Goal: Task Accomplishment & Management: Manage account settings

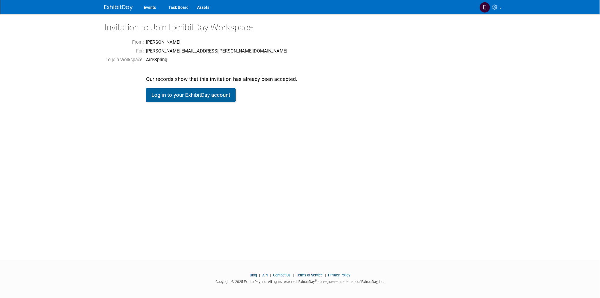
click at [178, 94] on link "Log in to your ExhibitDay account" at bounding box center [191, 95] width 90 height 14
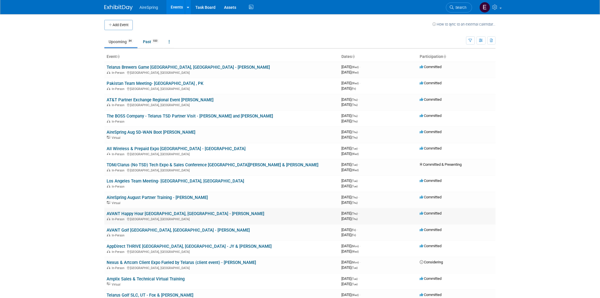
click at [161, 211] on link "AVANT Happy Hour [GEOGRAPHIC_DATA], [GEOGRAPHIC_DATA] - [PERSON_NAME]" at bounding box center [186, 213] width 158 height 5
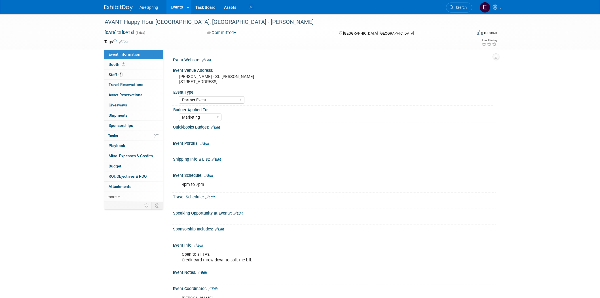
select select "Partner Event"
select select "Marketing"
drag, startPoint x: 179, startPoint y: 80, endPoint x: 253, endPoint y: 82, distance: 74.3
click at [253, 82] on pre "[PERSON_NAME] - St. [PERSON_NAME] [STREET_ADDRESS]" at bounding box center [240, 79] width 122 height 10
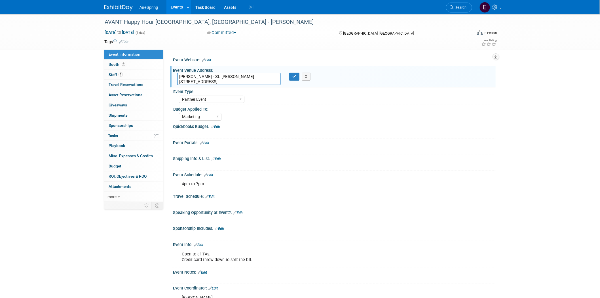
drag, startPoint x: 179, startPoint y: 81, endPoint x: 253, endPoint y: 84, distance: 74.1
click at [253, 84] on textarea "Drake's - St. Matthews 3939 Shelbyville Rd #101, Louisville, KY 40207" at bounding box center [228, 79] width 103 height 12
drag, startPoint x: 103, startPoint y: 20, endPoint x: 187, endPoint y: 21, distance: 83.9
click at [187, 21] on div "AVANT Happy Hour [GEOGRAPHIC_DATA], [GEOGRAPHIC_DATA] - [PERSON_NAME]" at bounding box center [283, 22] width 361 height 10
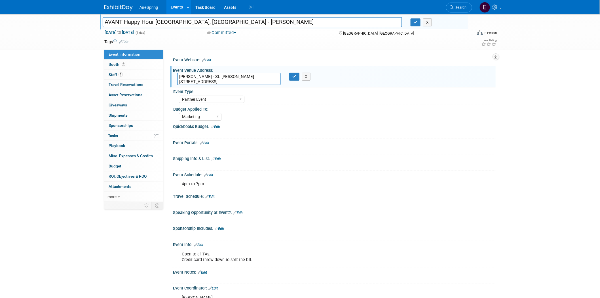
drag, startPoint x: 103, startPoint y: 21, endPoint x: 187, endPoint y: 22, distance: 84.2
click at [187, 22] on input "AVANT Happy Hour [GEOGRAPHIC_DATA], [GEOGRAPHIC_DATA] - [PERSON_NAME]" at bounding box center [252, 22] width 299 height 10
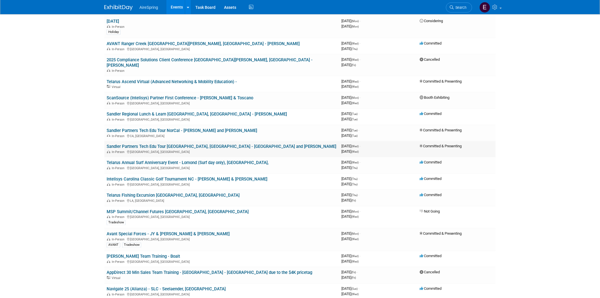
scroll to position [315, 0]
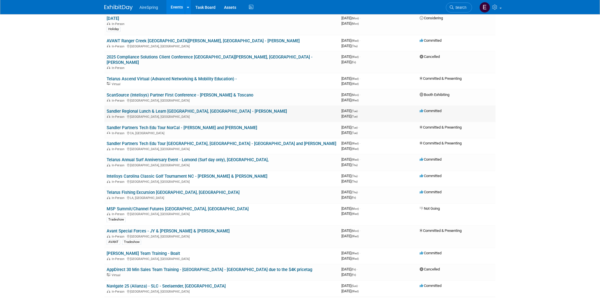
click at [181, 109] on link "Sandler Regional Lunch & Learn [GEOGRAPHIC_DATA], [GEOGRAPHIC_DATA] - [PERSON_N…" at bounding box center [197, 111] width 180 height 5
click at [198, 125] on link "Sandler Partners Tech Edu Tour NorCal - Sigmon and Mooney" at bounding box center [182, 127] width 151 height 5
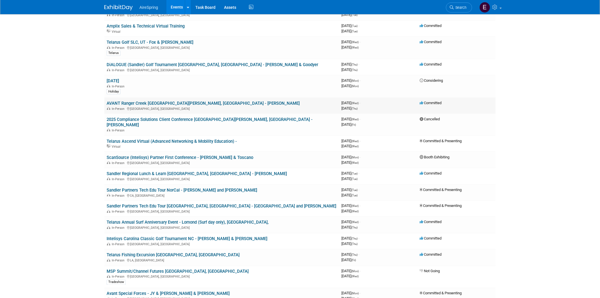
scroll to position [252, 0]
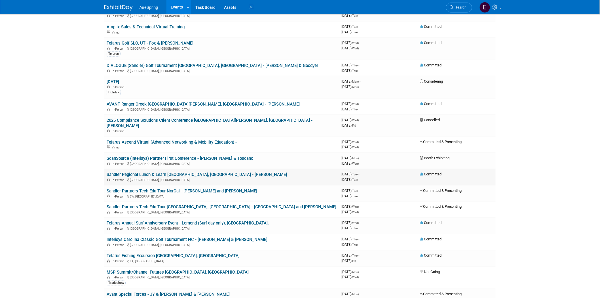
click at [173, 172] on link "Sandler Regional Lunch & Learn [GEOGRAPHIC_DATA], [GEOGRAPHIC_DATA] - [PERSON_N…" at bounding box center [197, 174] width 180 height 5
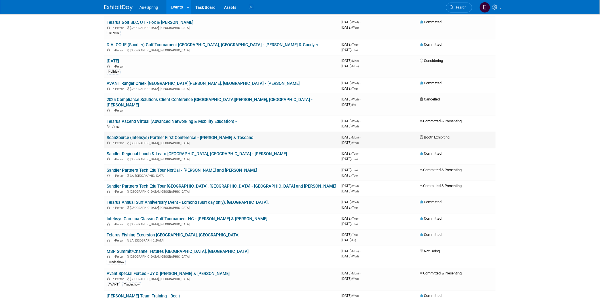
scroll to position [283, 0]
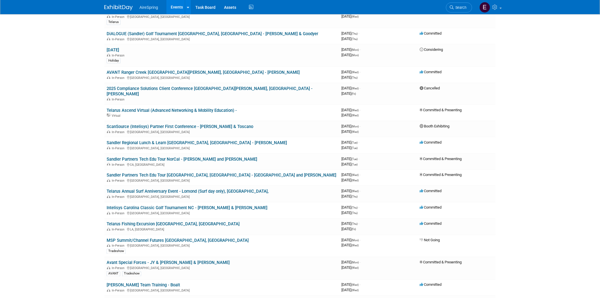
click at [205, 156] on link "Sandler Partners Tech Edu Tour NorCal - [PERSON_NAME] and [PERSON_NAME]" at bounding box center [182, 158] width 151 height 5
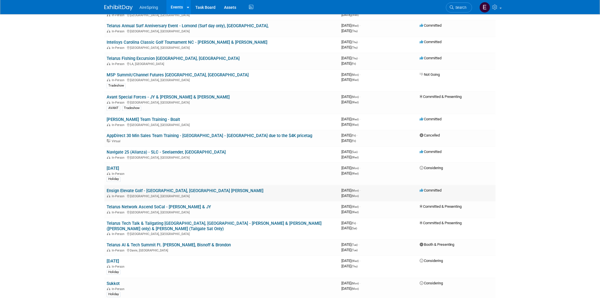
scroll to position [472, 0]
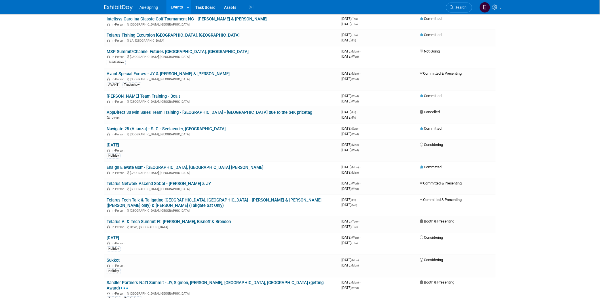
click at [208, 197] on link "Telarus Tech Talk & Tailgating [GEOGRAPHIC_DATA], [GEOGRAPHIC_DATA] - [PERSON_N…" at bounding box center [214, 202] width 215 height 10
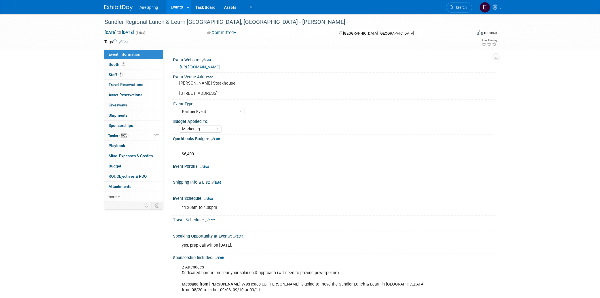
select select "Partner Event"
select select "Marketing"
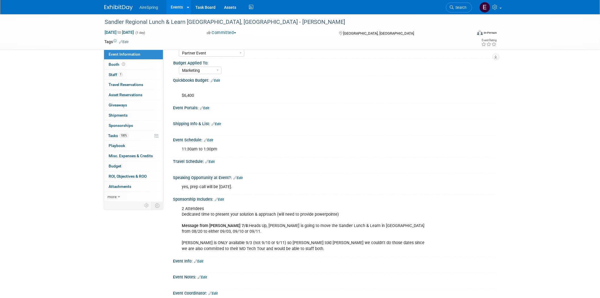
scroll to position [63, 0]
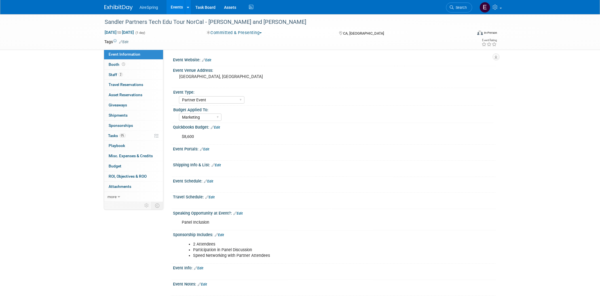
select select "Partner Event"
select select "Marketing"
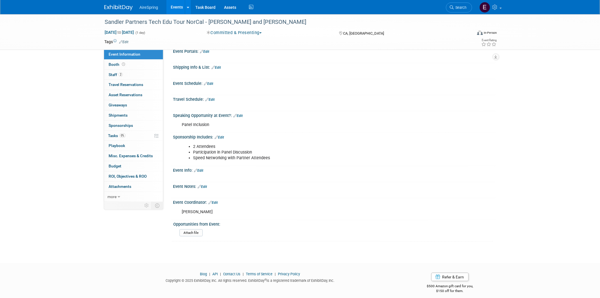
scroll to position [99, 0]
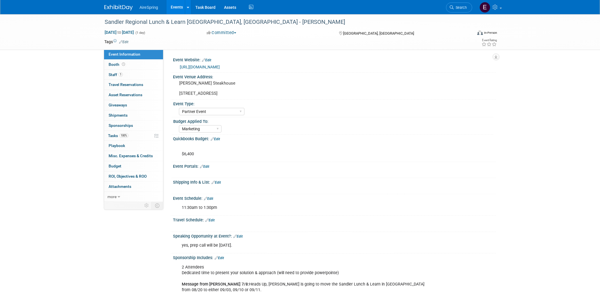
select select "Partner Event"
select select "Marketing"
drag, startPoint x: 104, startPoint y: 20, endPoint x: 251, endPoint y: 21, distance: 146.3
click at [251, 21] on div "Sandler Regional Lunch & Learn [GEOGRAPHIC_DATA], [GEOGRAPHIC_DATA] - [PERSON_N…" at bounding box center [283, 22] width 361 height 10
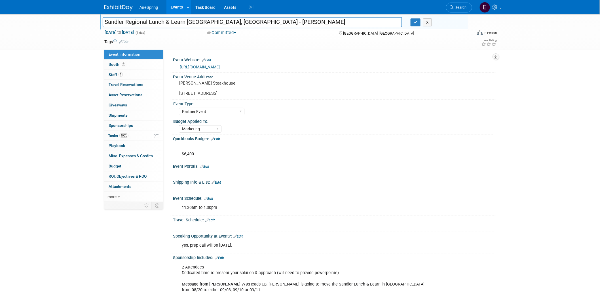
drag, startPoint x: 103, startPoint y: 21, endPoint x: 223, endPoint y: 61, distance: 127.2
click at [251, 26] on input "Sandler Regional Lunch & Learn [GEOGRAPHIC_DATA], [GEOGRAPHIC_DATA] - [PERSON_N…" at bounding box center [252, 22] width 299 height 10
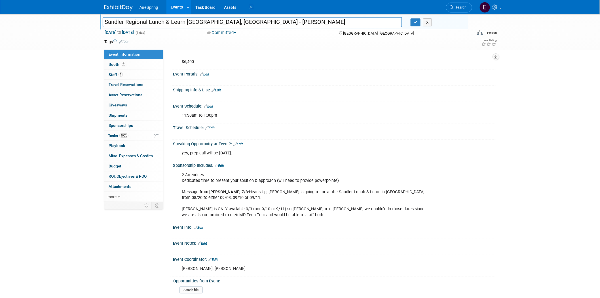
scroll to position [94, 0]
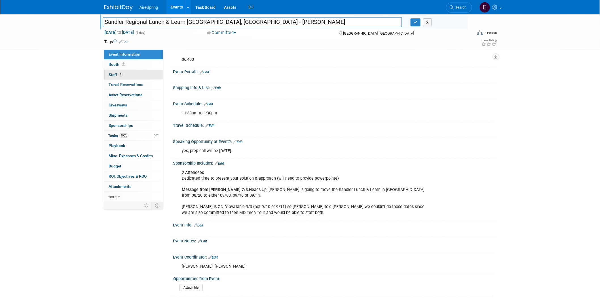
click at [116, 74] on span "Staff 1" at bounding box center [116, 74] width 14 height 5
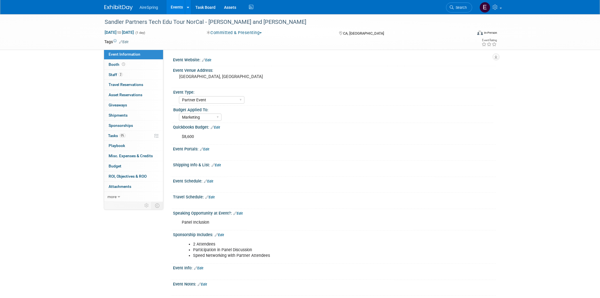
select select "Partner Event"
select select "Marketing"
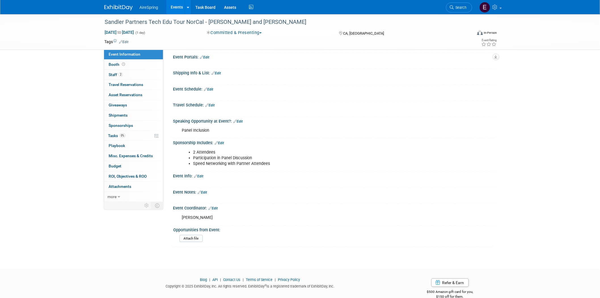
scroll to position [94, 0]
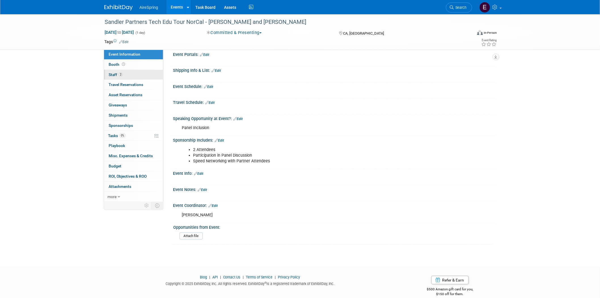
click at [113, 73] on span "Staff 2" at bounding box center [116, 74] width 14 height 5
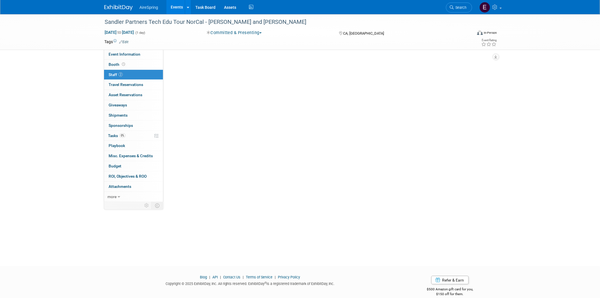
scroll to position [0, 0]
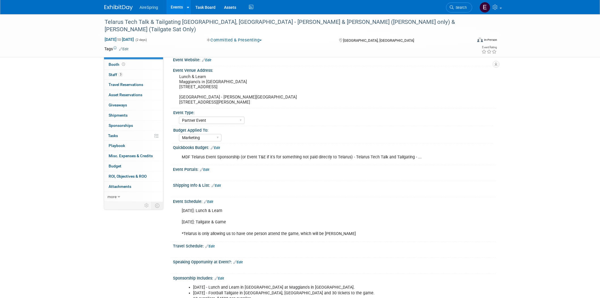
select select "Partner Event"
select select "Marketing"
drag, startPoint x: 177, startPoint y: 86, endPoint x: 232, endPoint y: 86, distance: 54.1
click at [232, 86] on div "Lunch & Learn Maggiano's in [GEOGRAPHIC_DATA] [STREET_ADDRESS] [GEOGRAPHIC_DATA…" at bounding box center [240, 89] width 126 height 33
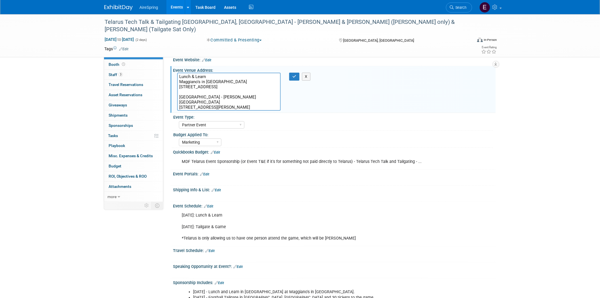
drag, startPoint x: 207, startPoint y: 80, endPoint x: 236, endPoint y: 81, distance: 29.5
click at [236, 81] on textarea "Lunch & Learn Maggiano's in [GEOGRAPHIC_DATA] [STREET_ADDRESS] [GEOGRAPHIC_DATA…" at bounding box center [228, 92] width 103 height 38
drag, startPoint x: 214, startPoint y: 101, endPoint x: 249, endPoint y: 101, distance: 34.6
click at [249, 101] on textarea "Lunch & Learn Maggiano's in [GEOGRAPHIC_DATA] [STREET_ADDRESS] [GEOGRAPHIC_DATA…" at bounding box center [228, 92] width 103 height 38
click at [252, 133] on div "Budget Applied To:" at bounding box center [333, 133] width 320 height 7
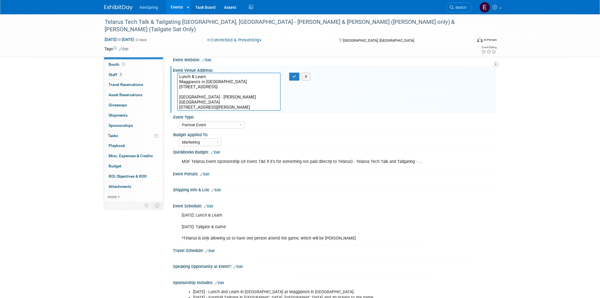
drag, startPoint x: 213, startPoint y: 100, endPoint x: 245, endPoint y: 99, distance: 32.3
click at [245, 99] on textarea "Lunch & Learn Maggiano's in [GEOGRAPHIC_DATA] [STREET_ADDRESS] [GEOGRAPHIC_DATA…" at bounding box center [228, 92] width 103 height 38
click at [247, 99] on textarea "Lunch & Learn Maggiano's in [GEOGRAPHIC_DATA] [STREET_ADDRESS] [GEOGRAPHIC_DATA…" at bounding box center [228, 92] width 103 height 38
click at [229, 127] on select "AireSpring Event AireSpring Internal Partner Event Training Tradeshow - Exhibit…" at bounding box center [211, 125] width 65 height 8
type textarea "Lunch & Learn Maggiano's in Perimeter Mall 4400 Ashford Dunwoody Rd Space #3035…"
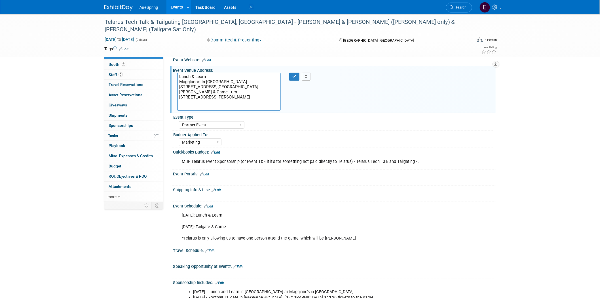
click at [307, 76] on button "X" at bounding box center [306, 77] width 9 height 8
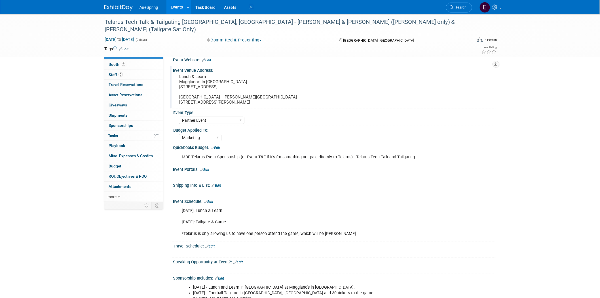
click at [214, 96] on pre "Lunch & Learn Maggiano's in Perimeter Mall 4400 Ashford Dunwoody Rd Space #3035…" at bounding box center [240, 89] width 122 height 31
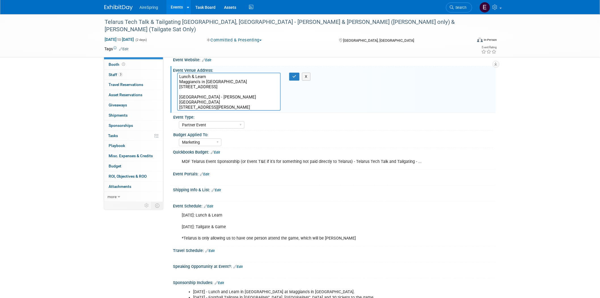
drag, startPoint x: 228, startPoint y: 101, endPoint x: 247, endPoint y: 101, distance: 18.1
click at [247, 101] on textarea "Lunch & Learn Maggiano's in Perimeter Mall 4400 Ashford Dunwoody Rd Space #3035…" at bounding box center [228, 92] width 103 height 38
click at [320, 122] on div "AireSpring Event AireSpring Internal Partner Event Training Tradeshow - Exhibit…" at bounding box center [336, 124] width 314 height 9
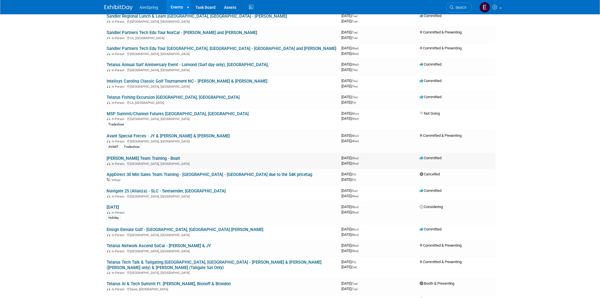
scroll to position [409, 0]
click at [198, 63] on link "Telarus Annual Surf Anniversary Event - Lomond (Surf day only), Valderrama," at bounding box center [188, 65] width 162 height 5
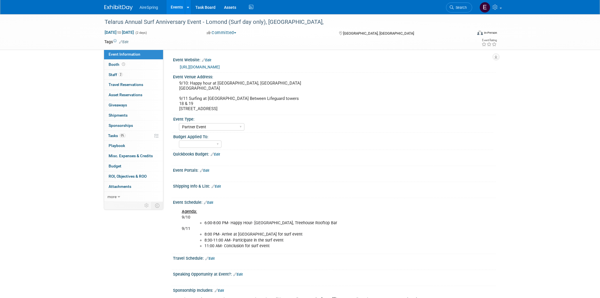
select select "Partner Event"
drag, startPoint x: 103, startPoint y: 21, endPoint x: 200, endPoint y: 24, distance: 97.6
click at [200, 24] on div "Telarus Annual Surf Anniversary Event - Lomond (Surf day only), Valderrama," at bounding box center [283, 22] width 361 height 10
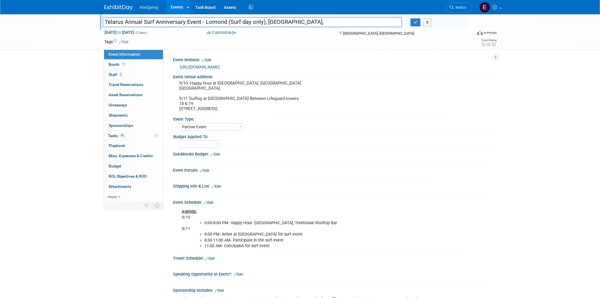
drag, startPoint x: 103, startPoint y: 22, endPoint x: 201, endPoint y: 23, distance: 97.2
click at [201, 23] on input "Telarus Annual Surf Anniversary Event - Lomond (Surf day only), Valderrama," at bounding box center [252, 22] width 299 height 10
click at [345, 141] on div "Marketing Sales Operations Customer" at bounding box center [336, 143] width 314 height 9
drag, startPoint x: 179, startPoint y: 108, endPoint x: 274, endPoint y: 109, distance: 95.2
click at [274, 109] on pre "9/10: Happy hour at Pasea Hotel, Treehouse Rooftop Bar 21080 CA-1, Huntington B…" at bounding box center [240, 95] width 122 height 31
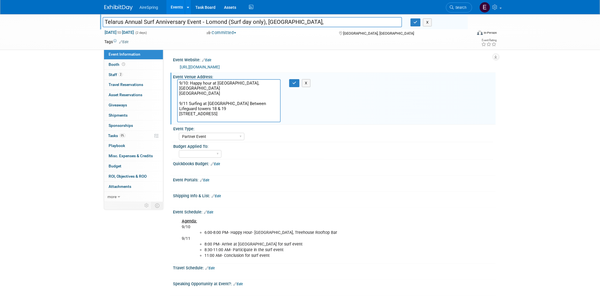
drag, startPoint x: 178, startPoint y: 113, endPoint x: 266, endPoint y: 114, distance: 87.6
click at [266, 114] on textarea "9/10: Happy hour at [GEOGRAPHIC_DATA], [GEOGRAPHIC_DATA] [GEOGRAPHIC_DATA] 9/11…" at bounding box center [228, 100] width 103 height 43
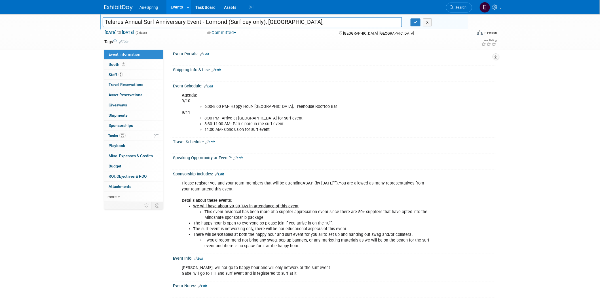
scroll to position [157, 0]
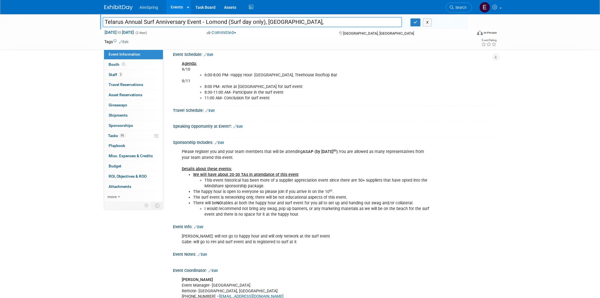
drag, startPoint x: 103, startPoint y: 19, endPoint x: 200, endPoint y: 23, distance: 97.3
click at [200, 23] on input "Telarus Annual Surf Anniversary Event - Lomond (Surf day only), Valderrama," at bounding box center [252, 22] width 299 height 10
drag, startPoint x: 14, startPoint y: 0, endPoint x: 62, endPoint y: 69, distance: 83.3
click at [58, 81] on div "Telarus Annual Surf Anniversary Event - Lomond (Surf day only), Valderrama, Tel…" at bounding box center [300, 97] width 600 height 481
click at [60, 24] on div "Telarus Annual Surf Anniversary Event - Lomond (Surf day only), Valderrama, Tel…" at bounding box center [300, 32] width 600 height 36
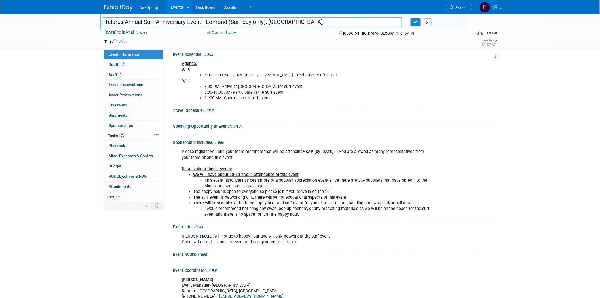
click at [74, 30] on div "Telarus Annual Surf Anniversary Event - Lomond (Surf day only), Valderrama, Tel…" at bounding box center [300, 32] width 600 height 36
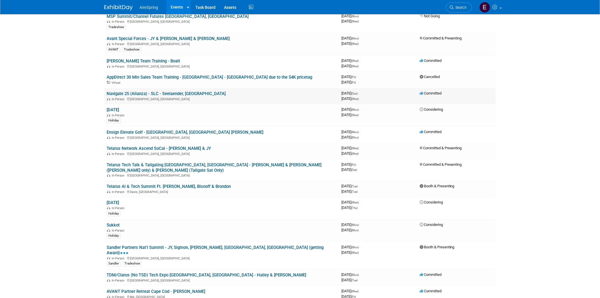
scroll to position [504, 0]
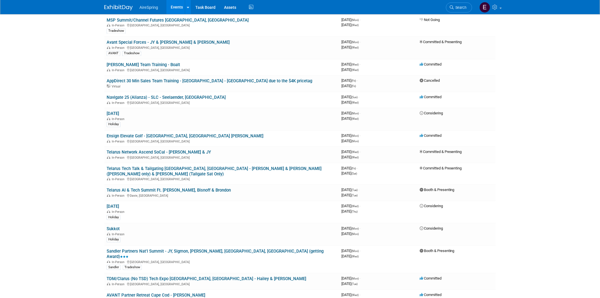
drag, startPoint x: 162, startPoint y: 123, endPoint x: 157, endPoint y: 123, distance: 5.1
click at [162, 133] on link "Ensign Elevate Golf - [GEOGRAPHIC_DATA], [GEOGRAPHIC_DATA] [PERSON_NAME]" at bounding box center [185, 135] width 157 height 5
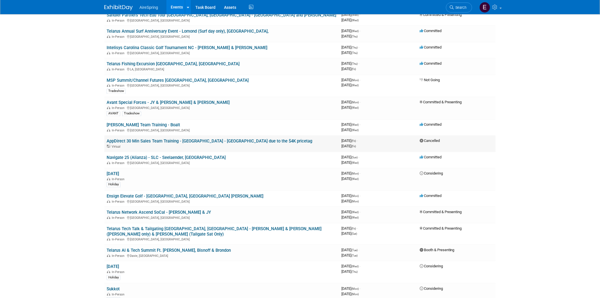
scroll to position [441, 0]
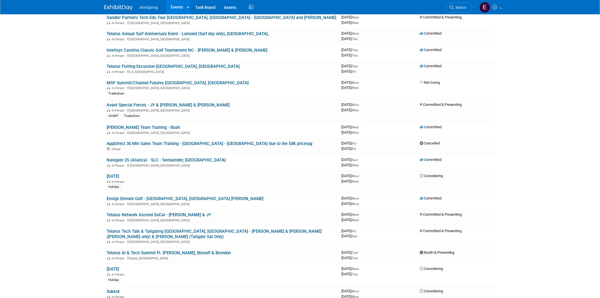
click at [169, 103] on link "Avant Special Forces - JY & Beavers & Petschel" at bounding box center [168, 105] width 123 height 5
click at [165, 103] on link "Avant Special Forces - JY & Beavers & Petschel" at bounding box center [168, 105] width 123 height 5
drag, startPoint x: 168, startPoint y: 56, endPoint x: 150, endPoint y: 66, distance: 20.3
click at [168, 64] on link "Telarus Fishing Excursion [GEOGRAPHIC_DATA], [GEOGRAPHIC_DATA]" at bounding box center [173, 66] width 133 height 5
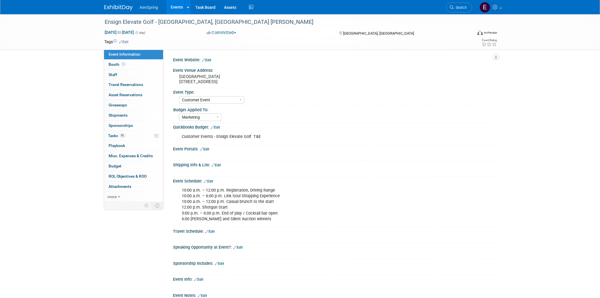
select select "Customer Event"
select select "Marketing"
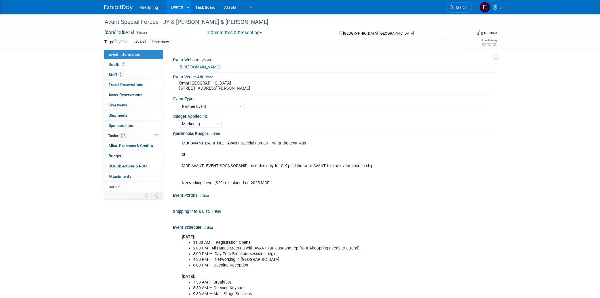
select select "Partner Event"
select select "Marketing"
select select "Partner Event"
select select "Marketing"
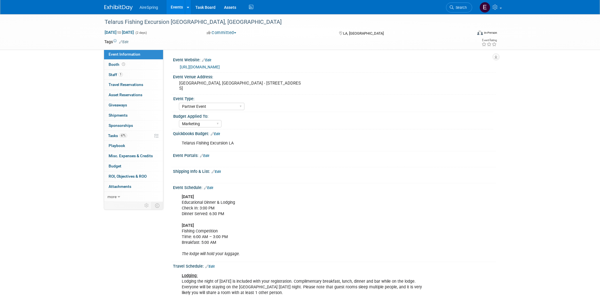
select select "Partner Event"
select select "Marketing"
drag, startPoint x: 105, startPoint y: 21, endPoint x: 196, endPoint y: 23, distance: 91.3
click at [196, 23] on div "Telarus Fishing Excursion [GEOGRAPHIC_DATA], [GEOGRAPHIC_DATA]" at bounding box center [283, 22] width 361 height 10
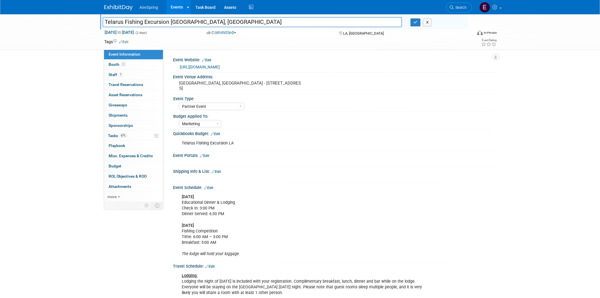
drag, startPoint x: 105, startPoint y: 20, endPoint x: 196, endPoint y: 22, distance: 91.0
click at [196, 22] on input "Telarus Fishing Excursion [GEOGRAPHIC_DATA], [GEOGRAPHIC_DATA]" at bounding box center [252, 22] width 299 height 10
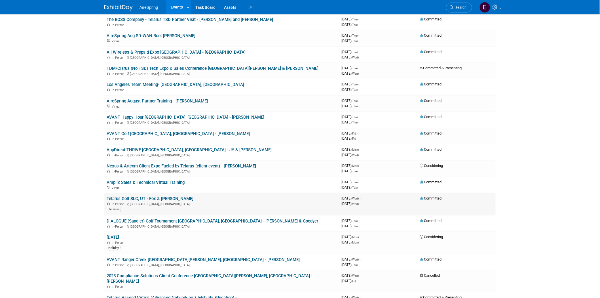
scroll to position [94, 0]
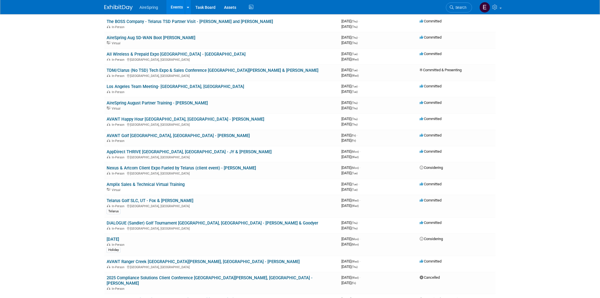
click at [166, 118] on link "AVANT Happy Hour [GEOGRAPHIC_DATA], [GEOGRAPHIC_DATA] - [PERSON_NAME]" at bounding box center [186, 118] width 158 height 5
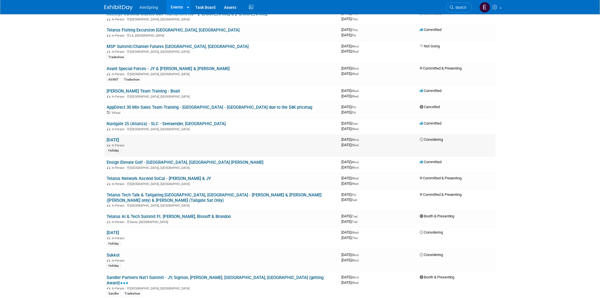
scroll to position [441, 0]
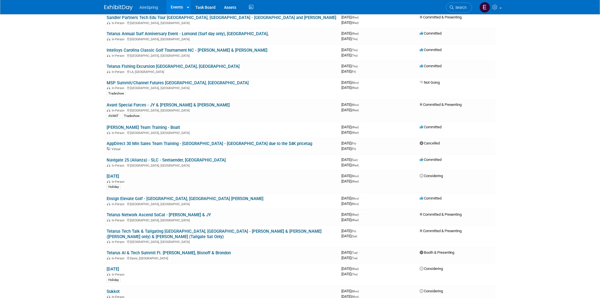
click at [180, 103] on link "Avant Special Forces - JY & [PERSON_NAME] & [PERSON_NAME]" at bounding box center [168, 105] width 123 height 5
click at [182, 103] on link "Avant Special Forces - JY & [PERSON_NAME] & [PERSON_NAME]" at bounding box center [168, 105] width 123 height 5
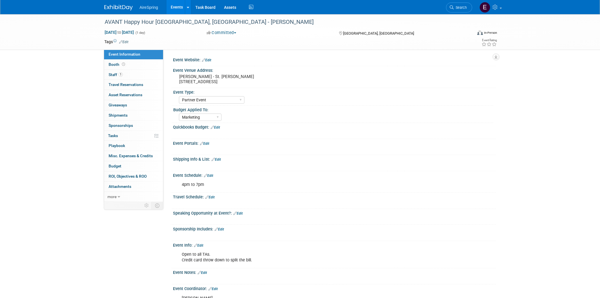
select select "Partner Event"
select select "Marketing"
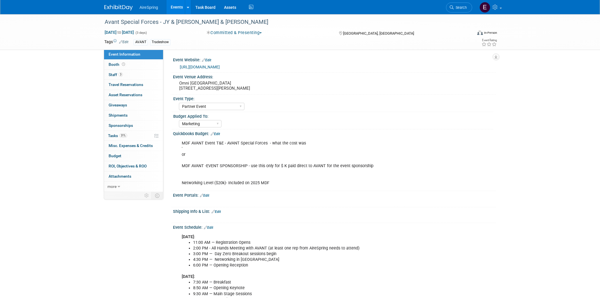
select select "Partner Event"
select select "Marketing"
drag, startPoint x: 104, startPoint y: 21, endPoint x: 228, endPoint y: 26, distance: 123.4
click at [228, 26] on div "Avant Special Forces - JY & [PERSON_NAME] & [PERSON_NAME]" at bounding box center [283, 22] width 361 height 10
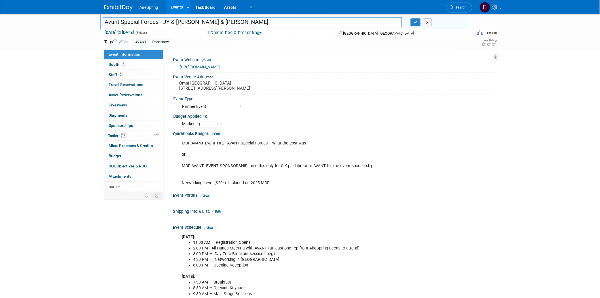
drag, startPoint x: 103, startPoint y: 20, endPoint x: 234, endPoint y: 31, distance: 130.8
click at [237, 29] on div "Avant Special Forces - JY & Beavers & Petschel Avant Special Forces - JY & Beav…" at bounding box center [300, 31] width 400 height 35
click at [113, 75] on span "Staff 3" at bounding box center [116, 74] width 14 height 5
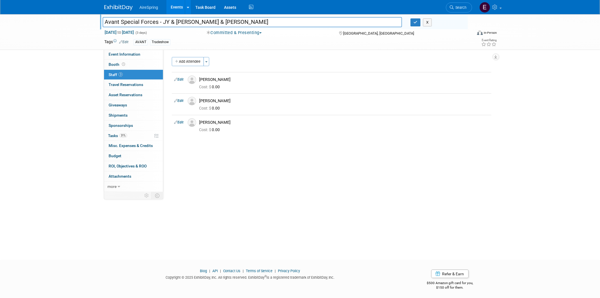
click at [116, 76] on span "Staff 3" at bounding box center [116, 74] width 14 height 5
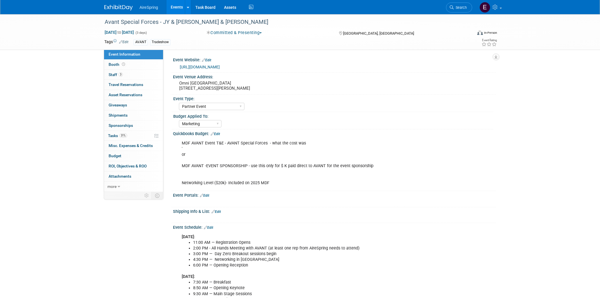
select select "Partner Event"
select select "Marketing"
click at [180, 88] on pre "Omni [GEOGRAPHIC_DATA] [STREET_ADDRESS][PERSON_NAME]" at bounding box center [240, 85] width 122 height 10
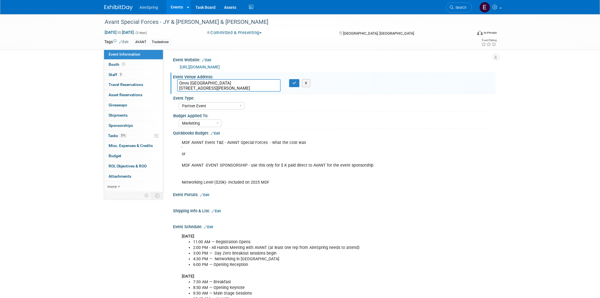
drag, startPoint x: 177, startPoint y: 82, endPoint x: 217, endPoint y: 84, distance: 39.2
click at [217, 81] on textarea "Omni [GEOGRAPHIC_DATA] [STREET_ADDRESS][PERSON_NAME]" at bounding box center [228, 85] width 103 height 12
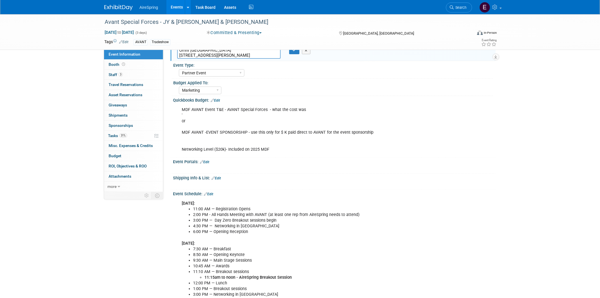
scroll to position [63, 0]
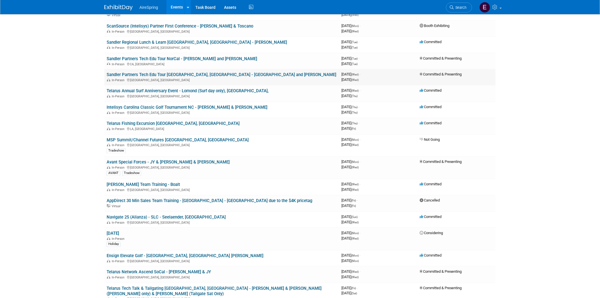
scroll to position [378, 0]
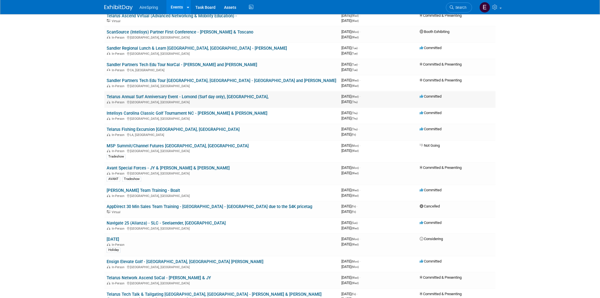
click at [200, 94] on link "Telarus Annual Surf Anniversary Event - Lomond (Surf day only), Valderrama," at bounding box center [188, 96] width 162 height 5
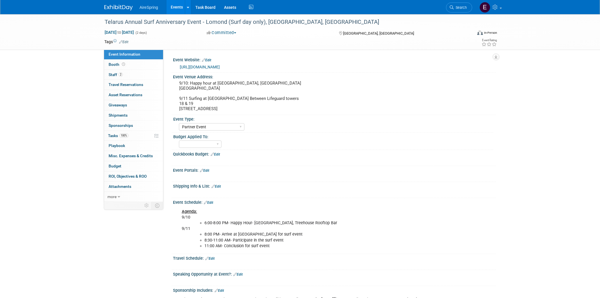
select select "Partner Event"
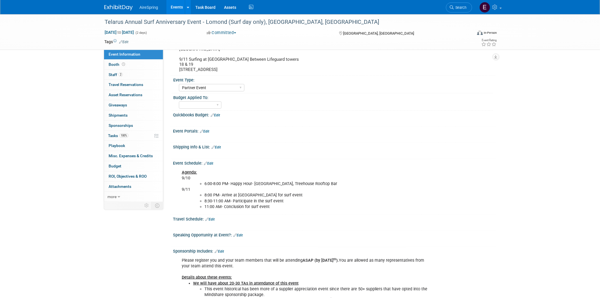
scroll to position [94, 0]
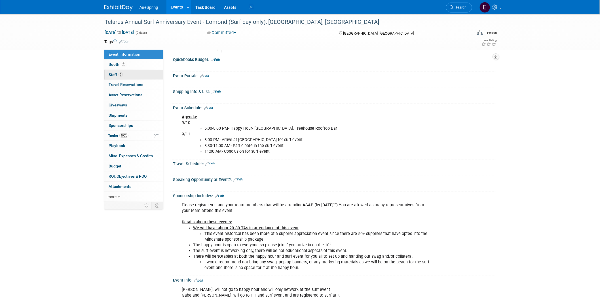
click at [115, 73] on span "Staff 2" at bounding box center [116, 74] width 14 height 5
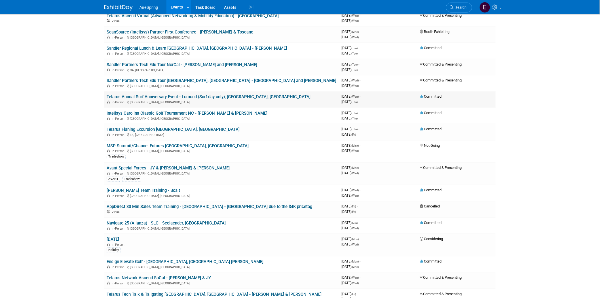
click at [196, 94] on link "Telarus Annual Surf Anniversary Event - Lomond (Surf day only), [GEOGRAPHIC_DAT…" at bounding box center [209, 96] width 204 height 5
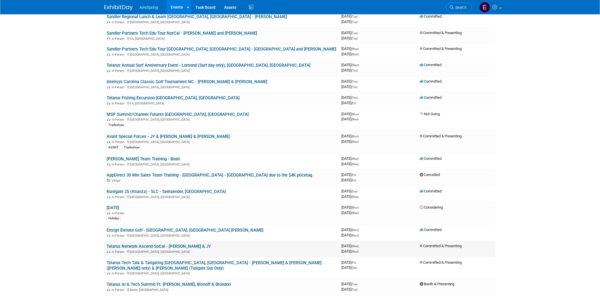
click at [146, 244] on link "Telarus Network Ascend SoCal - [PERSON_NAME] & JY" at bounding box center [159, 246] width 104 height 5
click at [183, 244] on link "Telarus Network Ascend SoCal - [PERSON_NAME] & JY" at bounding box center [159, 246] width 104 height 5
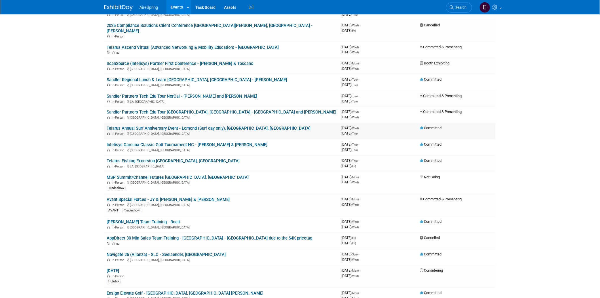
scroll to position [378, 0]
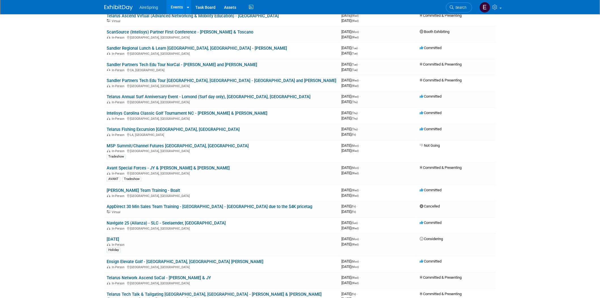
click at [170, 166] on link "Avant Special Forces - JY & [PERSON_NAME] & [PERSON_NAME]" at bounding box center [168, 168] width 123 height 5
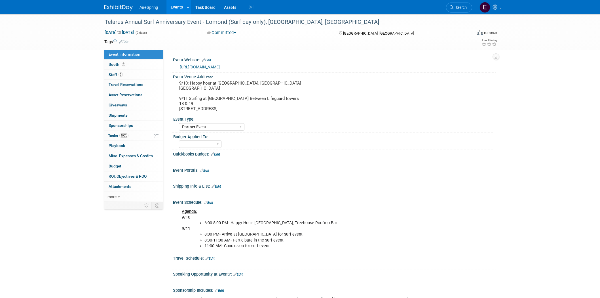
select select "Partner Event"
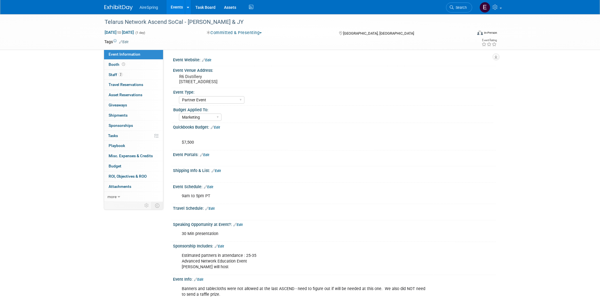
select select "Partner Event"
select select "Marketing"
drag, startPoint x: 104, startPoint y: 20, endPoint x: 180, endPoint y: 33, distance: 76.9
click at [182, 25] on div "Telarus Network Ascend SoCal - [PERSON_NAME] & JY" at bounding box center [283, 22] width 361 height 10
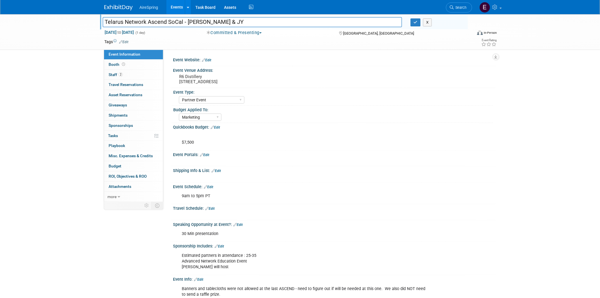
drag, startPoint x: 103, startPoint y: 21, endPoint x: 183, endPoint y: 21, distance: 79.6
click at [183, 21] on input "Telarus Network Ascend SoCal - [PERSON_NAME] & JY" at bounding box center [252, 22] width 299 height 10
click at [110, 75] on span "Staff 2" at bounding box center [116, 74] width 14 height 5
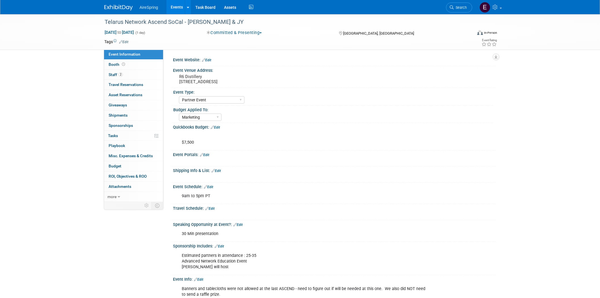
select select "Partner Event"
select select "Marketing"
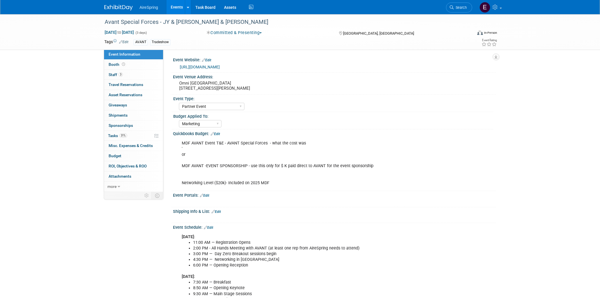
select select "Partner Event"
select select "Marketing"
click at [210, 65] on link "https://events.goavant.net/Special-Forces-25" at bounding box center [200, 67] width 40 height 5
click at [207, 66] on link "https://events.goavant.net/Special-Forces-25" at bounding box center [200, 67] width 40 height 5
drag, startPoint x: 117, startPoint y: 74, endPoint x: 129, endPoint y: 80, distance: 13.3
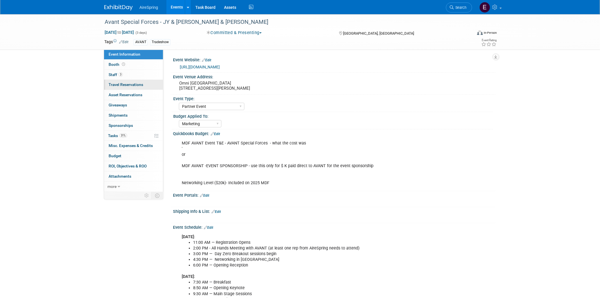
click at [117, 73] on span "Staff 3" at bounding box center [116, 74] width 14 height 5
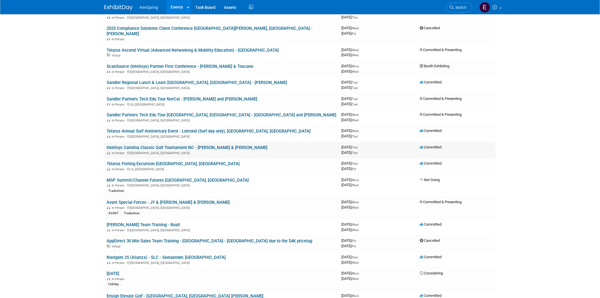
scroll to position [346, 0]
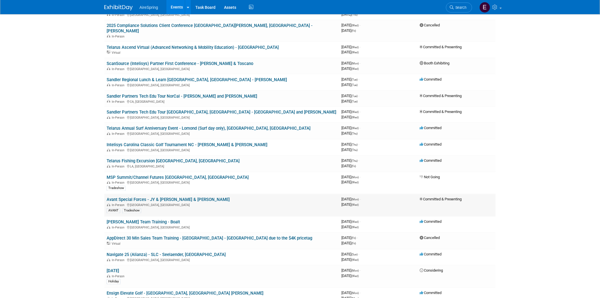
click at [189, 197] on link "Avant Special Forces - JY & [PERSON_NAME] & [PERSON_NAME]" at bounding box center [168, 199] width 123 height 5
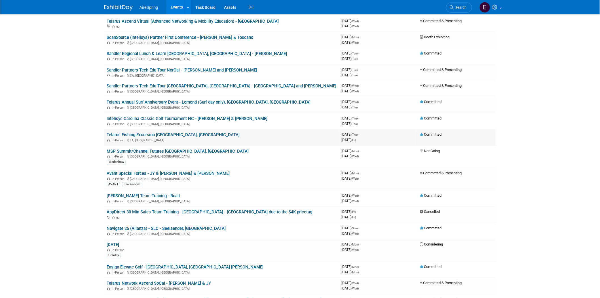
scroll to position [315, 0]
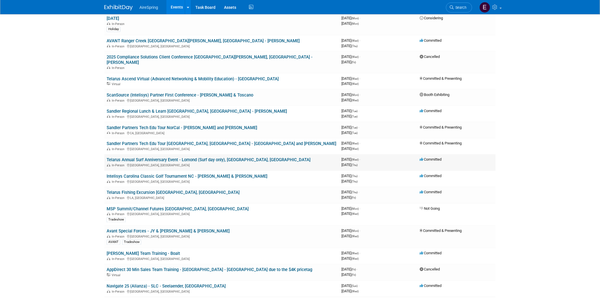
click at [194, 157] on link "Telarus Annual Surf Anniversary Event - Lomond (Surf day only), [GEOGRAPHIC_DAT…" at bounding box center [209, 159] width 204 height 5
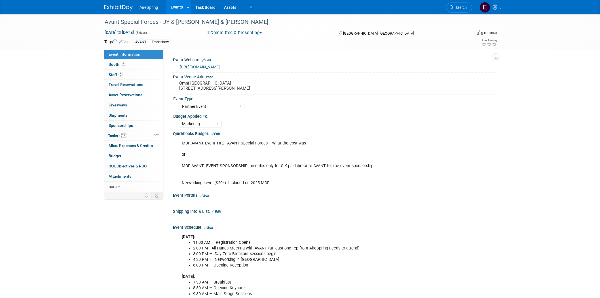
select select "Partner Event"
select select "Marketing"
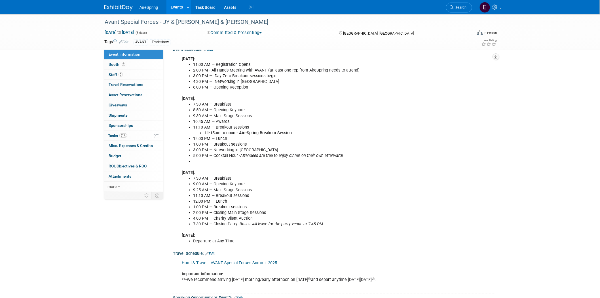
scroll to position [189, 0]
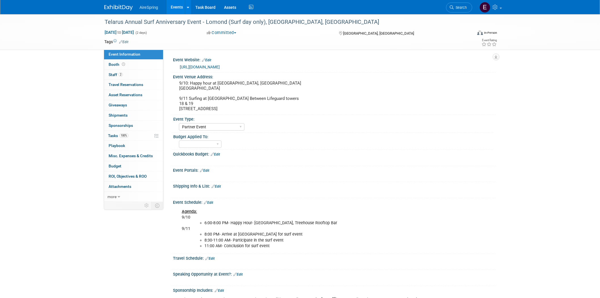
select select "Partner Event"
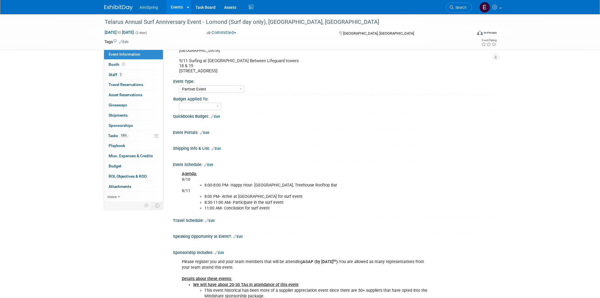
scroll to position [126, 0]
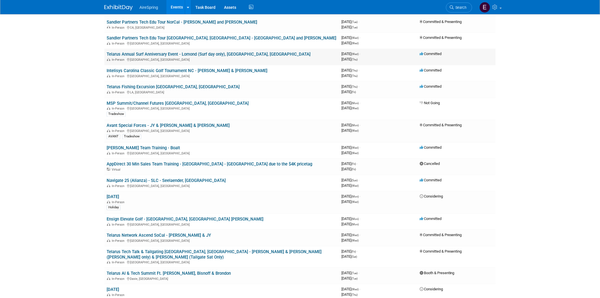
scroll to position [409, 0]
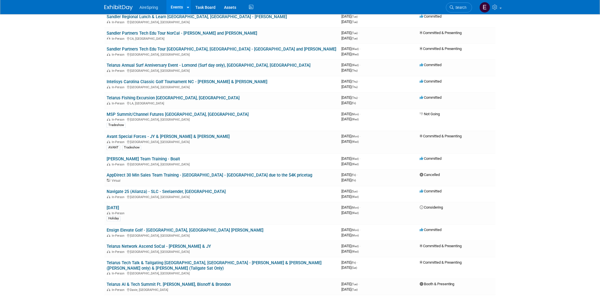
drag, startPoint x: 162, startPoint y: 126, endPoint x: 152, endPoint y: 129, distance: 10.1
click at [162, 134] on link "Avant Special Forces - JY & [PERSON_NAME] & [PERSON_NAME]" at bounding box center [168, 136] width 123 height 5
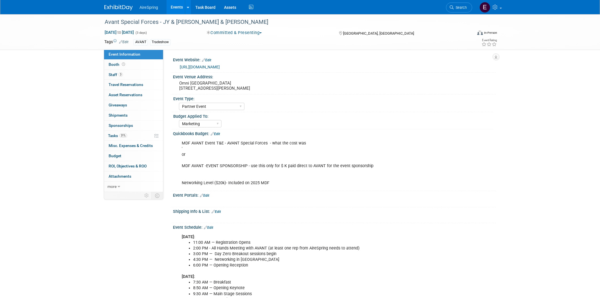
select select "Partner Event"
select select "Marketing"
drag, startPoint x: 104, startPoint y: 20, endPoint x: 158, endPoint y: 22, distance: 54.2
click at [158, 22] on div "Avant Special Forces - JY & [PERSON_NAME] & [PERSON_NAME]" at bounding box center [283, 22] width 361 height 10
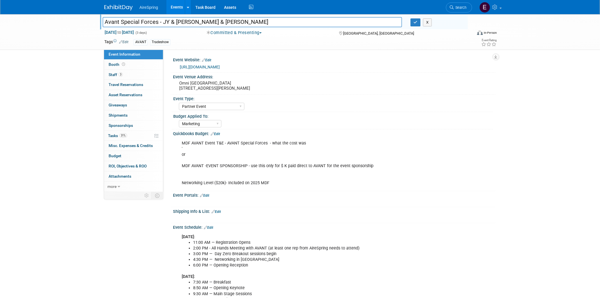
click at [112, 15] on div at bounding box center [285, 16] width 365 height 5
drag, startPoint x: 110, startPoint y: 21, endPoint x: 142, endPoint y: 21, distance: 32.0
click at [142, 21] on div "Avant Special Forces - JY & [PERSON_NAME] & [PERSON_NAME]" at bounding box center [252, 22] width 308 height 9
drag, startPoint x: 105, startPoint y: 22, endPoint x: 157, endPoint y: 23, distance: 52.5
click at [157, 23] on input "Avant Special Forces - JY & [PERSON_NAME] & [PERSON_NAME]" at bounding box center [252, 22] width 299 height 10
